Goal: Task Accomplishment & Management: Use online tool/utility

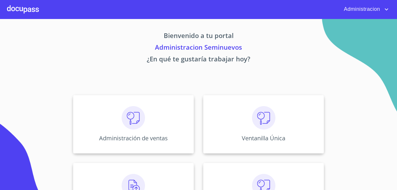
click at [280, 112] on div "Ventanilla Única" at bounding box center [263, 124] width 121 height 58
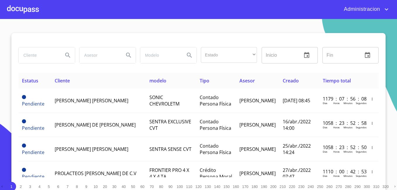
click at [32, 53] on input "search" at bounding box center [39, 55] width 40 height 16
type input "[PERSON_NAME]"
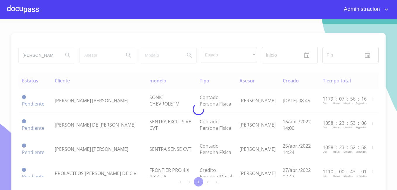
scroll to position [0, 0]
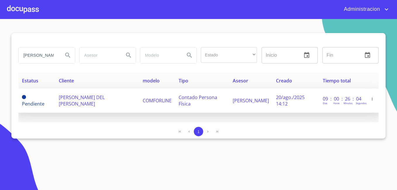
click at [113, 104] on td "[PERSON_NAME] DEL [PERSON_NAME]" at bounding box center [97, 101] width 84 height 24
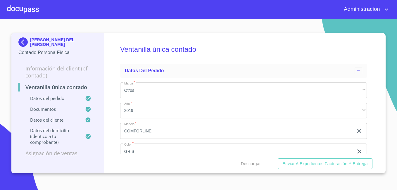
click at [35, 45] on p "[PERSON_NAME] DEL [PERSON_NAME]" at bounding box center [63, 41] width 67 height 9
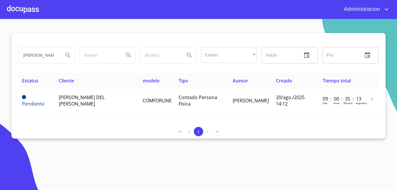
click at [39, 55] on input "[PERSON_NAME]" at bounding box center [39, 55] width 40 height 16
type input "[PERSON_NAME]"
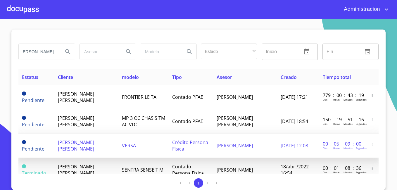
scroll to position [0, 0]
click at [94, 139] on span "[PERSON_NAME] [PERSON_NAME]" at bounding box center [76, 145] width 36 height 13
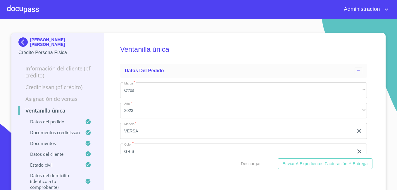
scroll to position [5, 0]
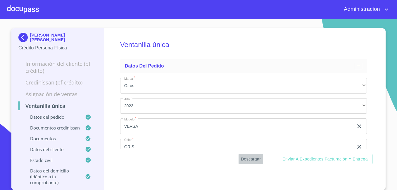
click at [248, 159] on span "Descargar" at bounding box center [251, 159] width 20 height 7
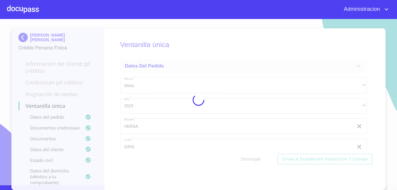
click at [248, 159] on div at bounding box center [198, 99] width 397 height 171
click at [248, 159] on div "0%" at bounding box center [198, 99] width 397 height 171
click at [248, 159] on div "10%" at bounding box center [198, 99] width 397 height 171
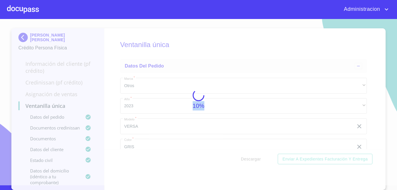
click at [248, 159] on div "10%" at bounding box center [198, 99] width 397 height 171
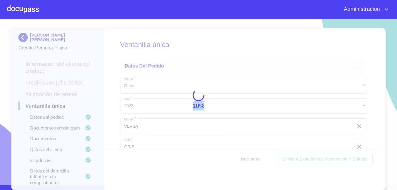
click at [248, 159] on div "10%" at bounding box center [198, 99] width 397 height 171
